Goal: Find specific page/section: Find specific page/section

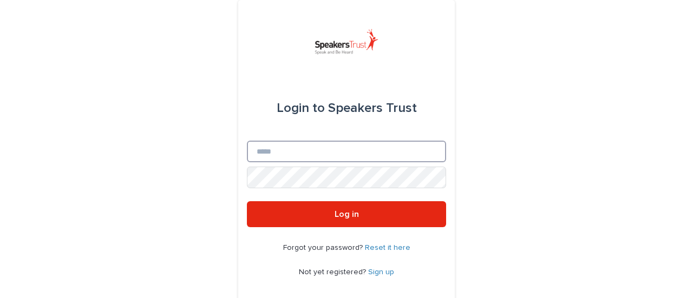
click at [348, 145] on input "Email" at bounding box center [346, 152] width 199 height 22
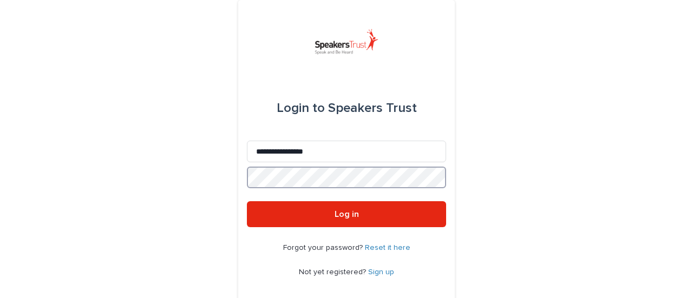
click at [247, 201] on button "Log in" at bounding box center [346, 214] width 199 height 26
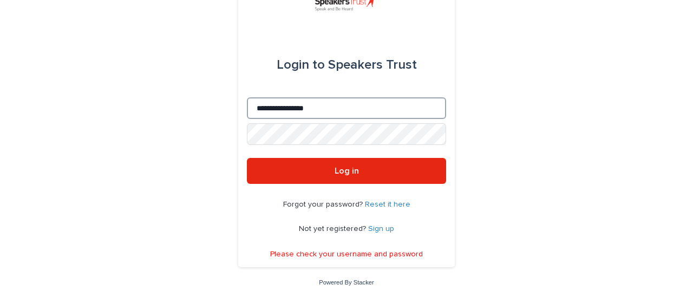
drag, startPoint x: 338, startPoint y: 107, endPoint x: 230, endPoint y: 107, distance: 108.3
click at [230, 107] on div "**********" at bounding box center [346, 128] width 693 height 342
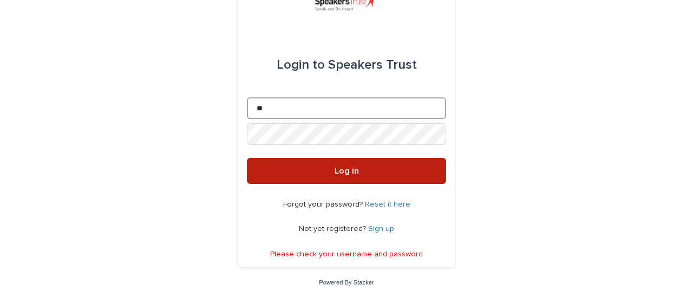
type input "**********"
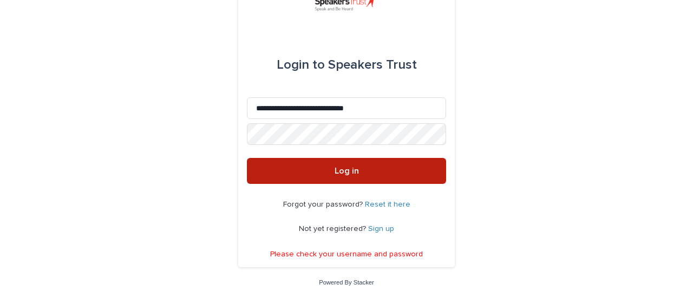
click at [336, 172] on span "Log in" at bounding box center [347, 171] width 24 height 9
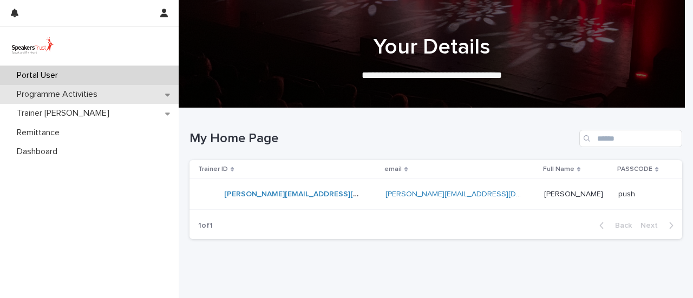
click at [58, 91] on p "Programme Activities" at bounding box center [59, 94] width 94 height 10
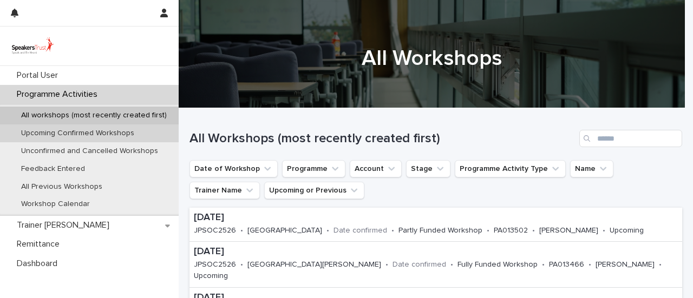
click at [88, 133] on p "Upcoming Confirmed Workshops" at bounding box center [77, 133] width 130 height 9
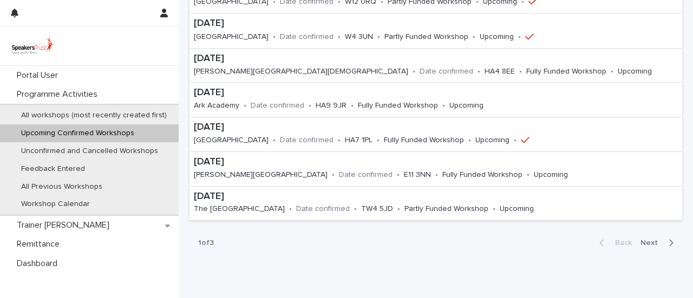
scroll to position [335, 0]
click at [644, 239] on span "Next" at bounding box center [652, 243] width 24 height 8
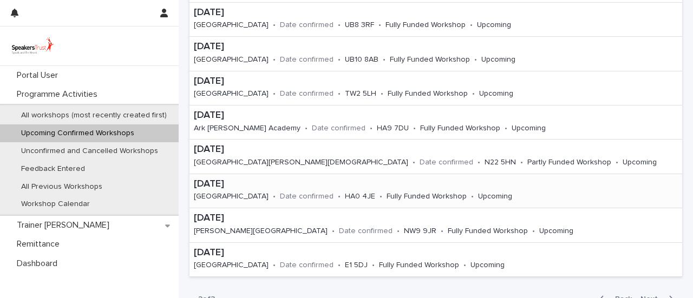
scroll to position [372, 0]
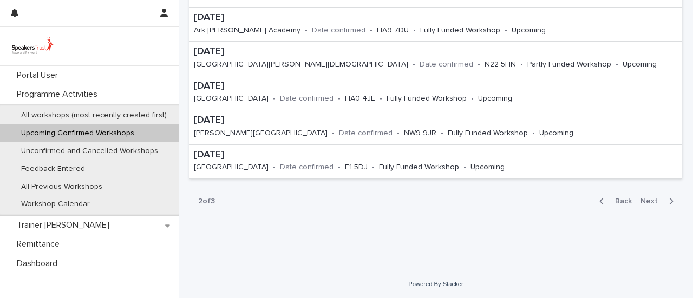
click at [651, 194] on div "Back Next" at bounding box center [636, 201] width 91 height 27
click at [643, 201] on span "Next" at bounding box center [652, 202] width 24 height 8
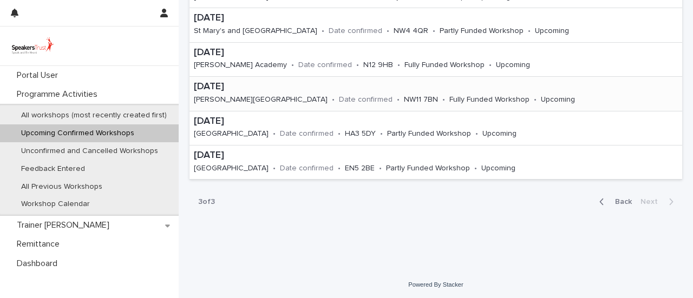
scroll to position [235, 0]
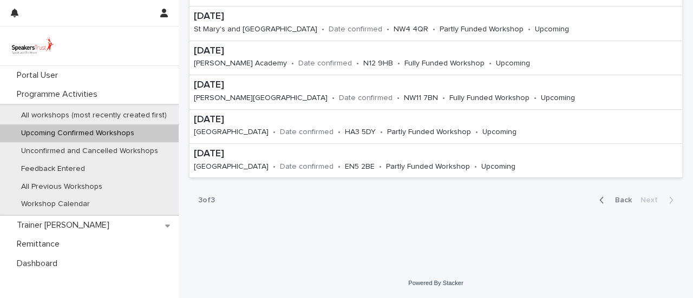
click at [617, 196] on span "Back" at bounding box center [619, 200] width 23 height 8
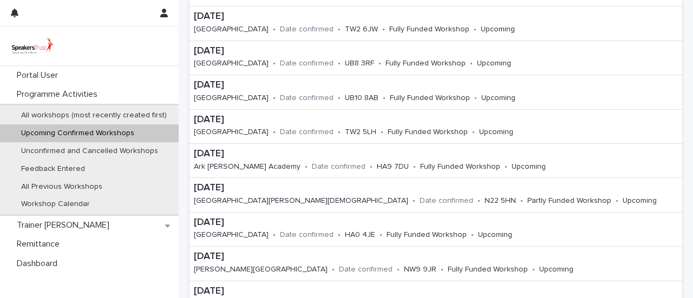
scroll to position [304, 0]
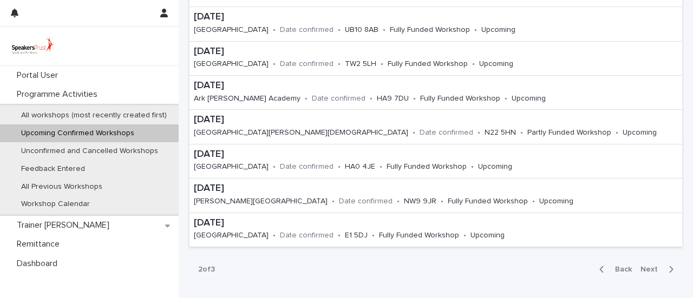
click at [610, 270] on span "Back" at bounding box center [619, 270] width 23 height 8
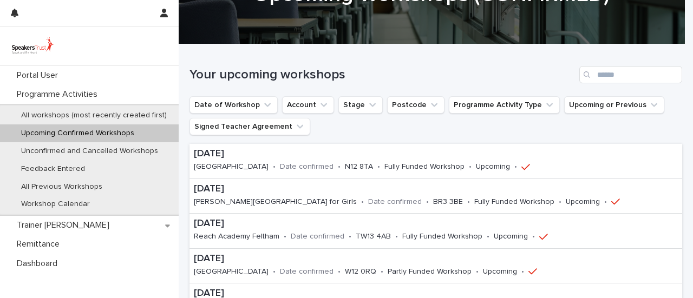
scroll to position [61, 0]
